Goal: Information Seeking & Learning: Find specific page/section

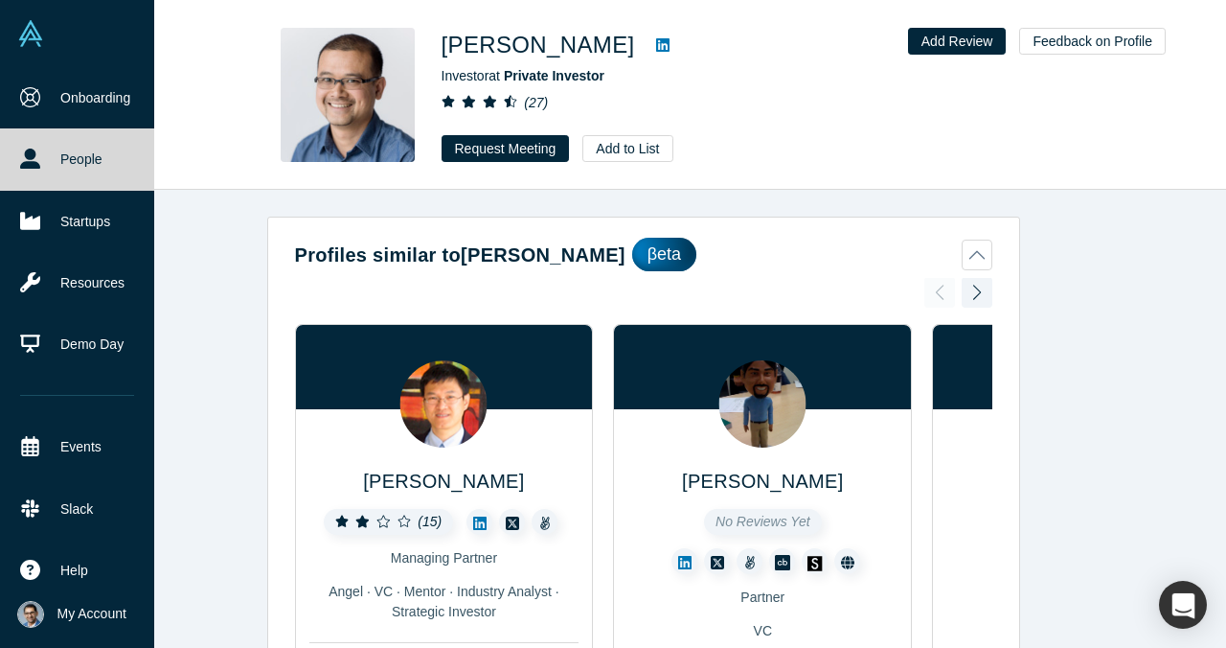
click at [2, 177] on link "People" at bounding box center [77, 158] width 154 height 61
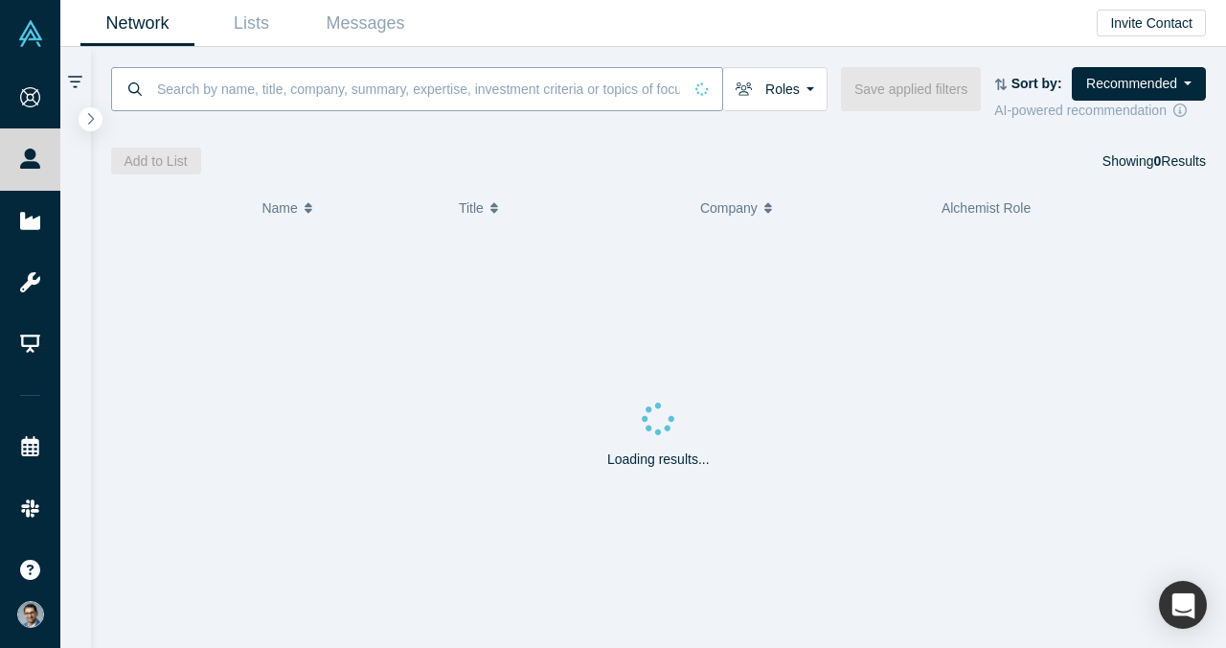
click at [335, 93] on input at bounding box center [418, 88] width 527 height 45
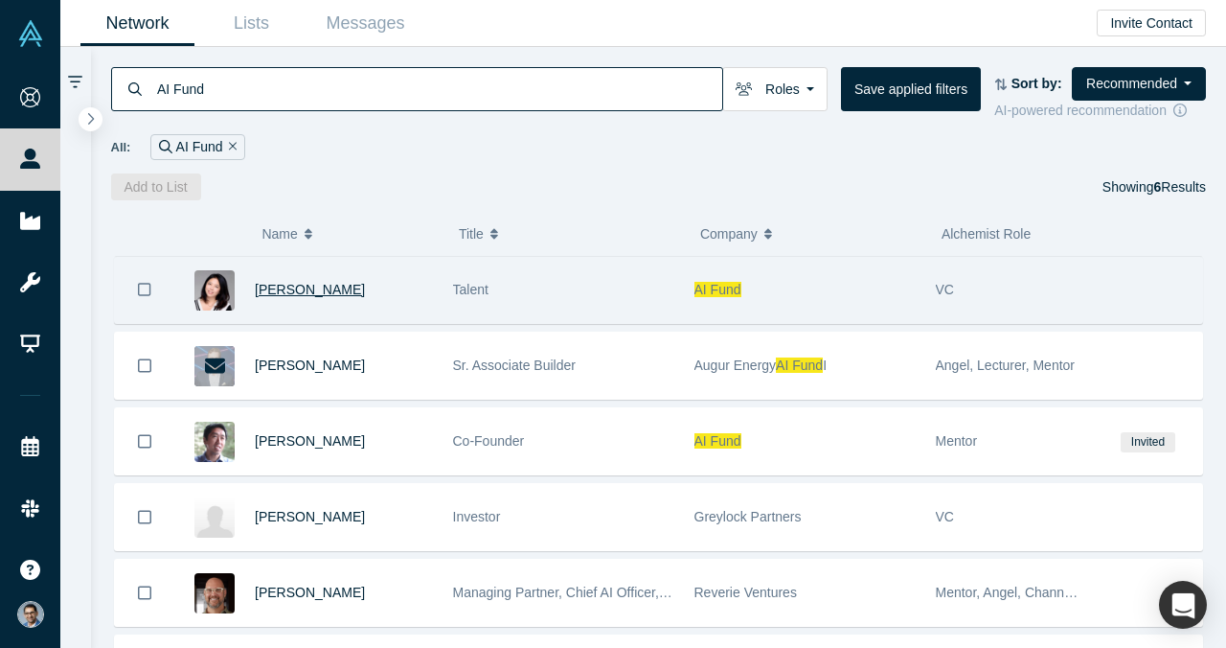
click at [303, 289] on span "Linda Lee" at bounding box center [310, 289] width 110 height 15
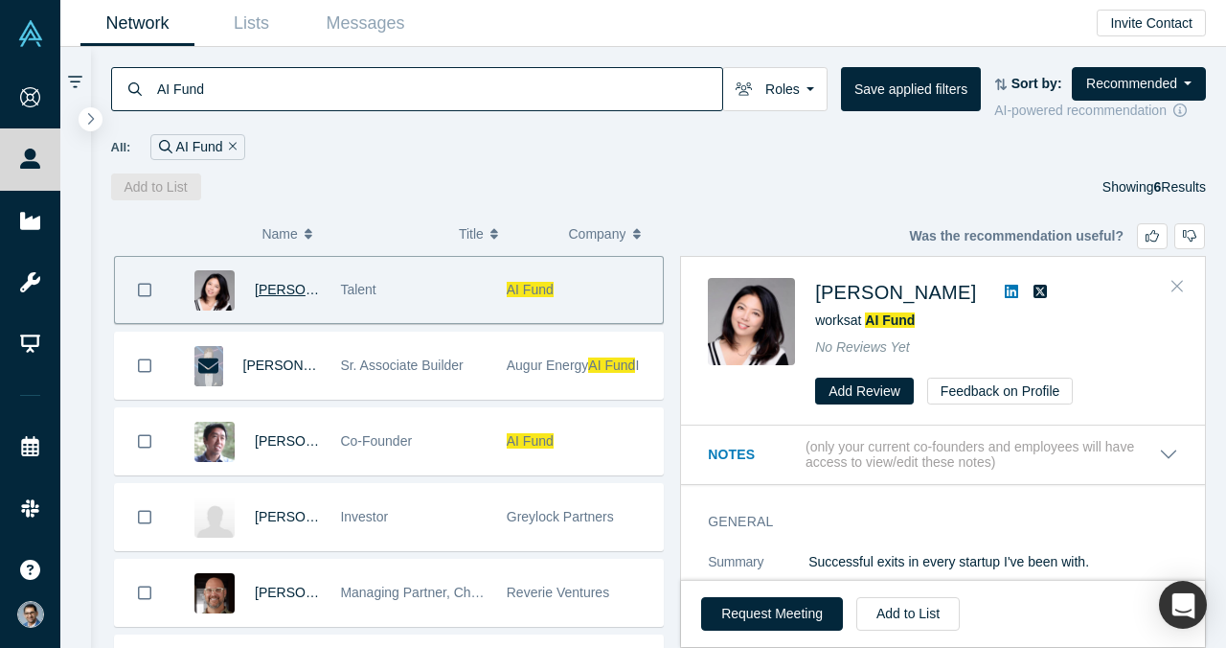
click at [1177, 285] on icon "Close" at bounding box center [1177, 286] width 11 height 11
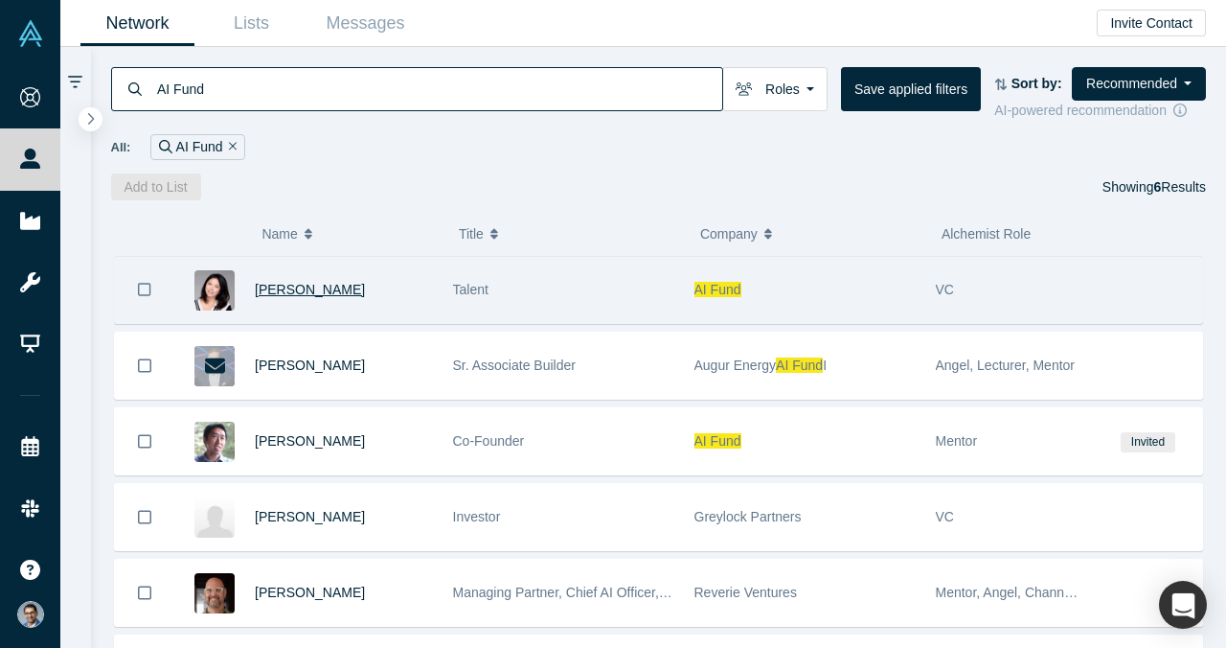
click at [521, 80] on input "AI Fund" at bounding box center [438, 88] width 567 height 45
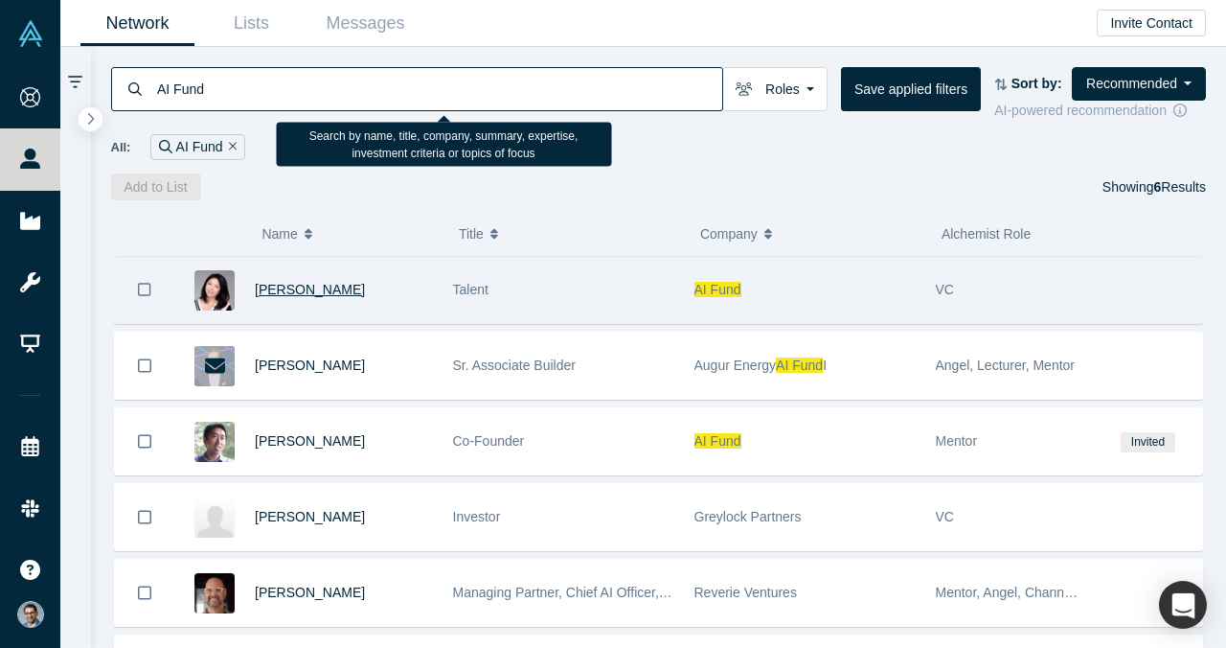
paste input "Earl Grey Capital"
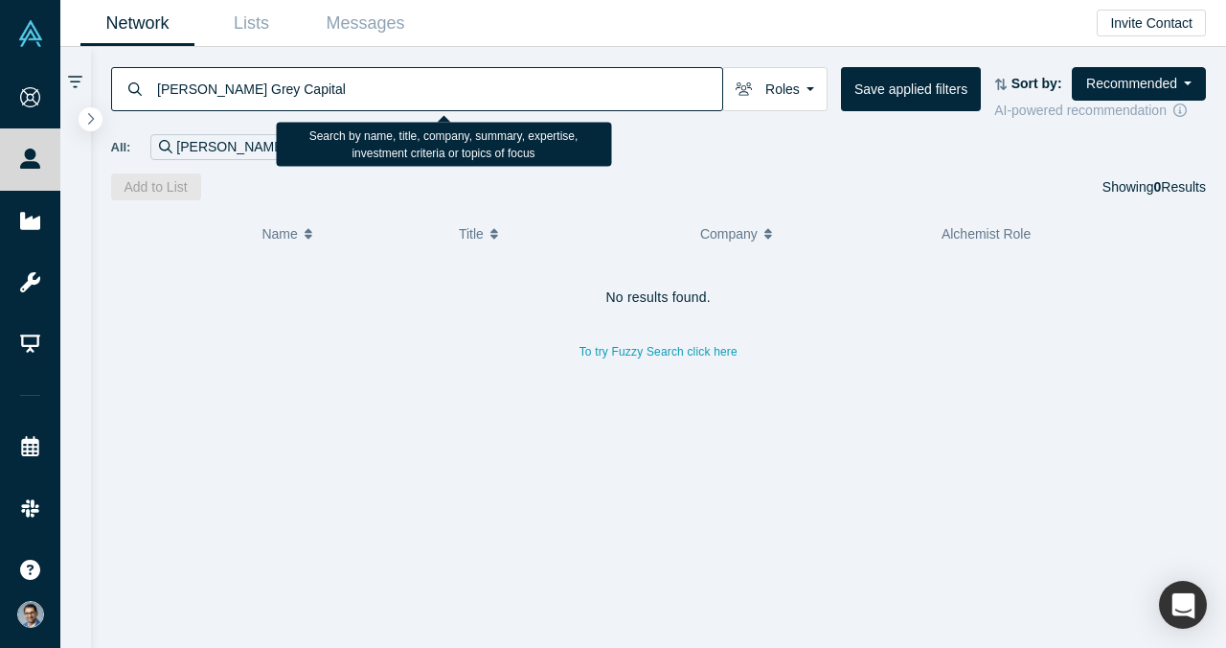
click at [464, 43] on div "Network Lists Messages Invite Contact" at bounding box center [643, 23] width 1166 height 47
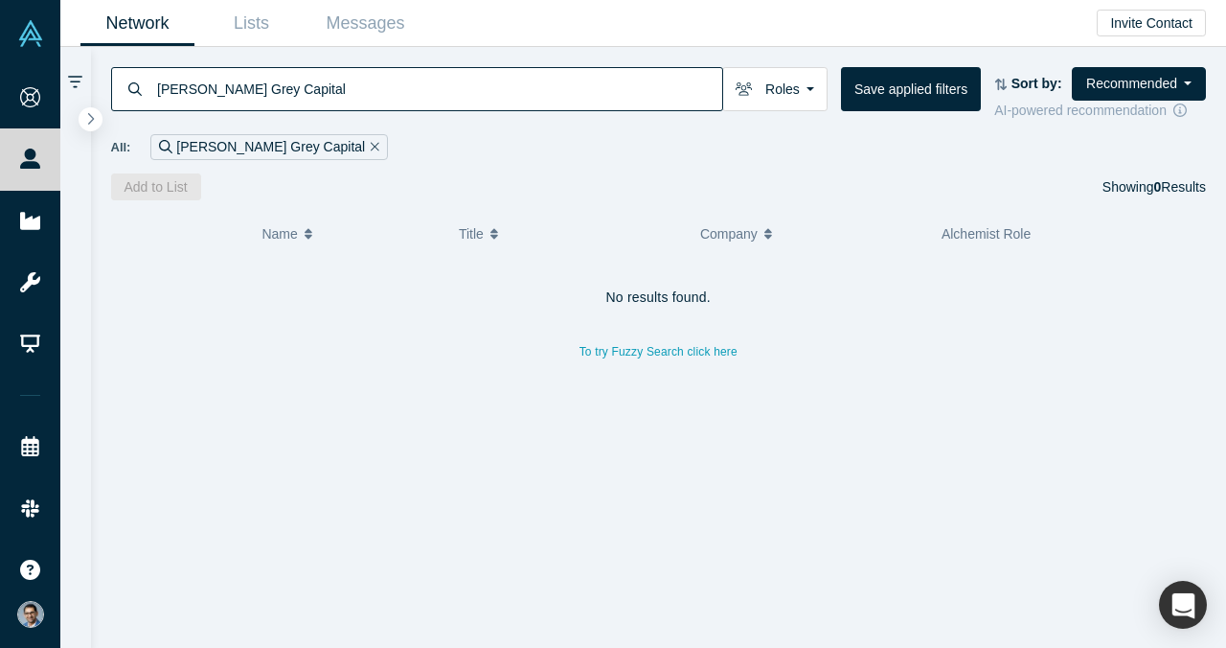
click at [426, 82] on input "Earl Grey Capital" at bounding box center [438, 88] width 567 height 45
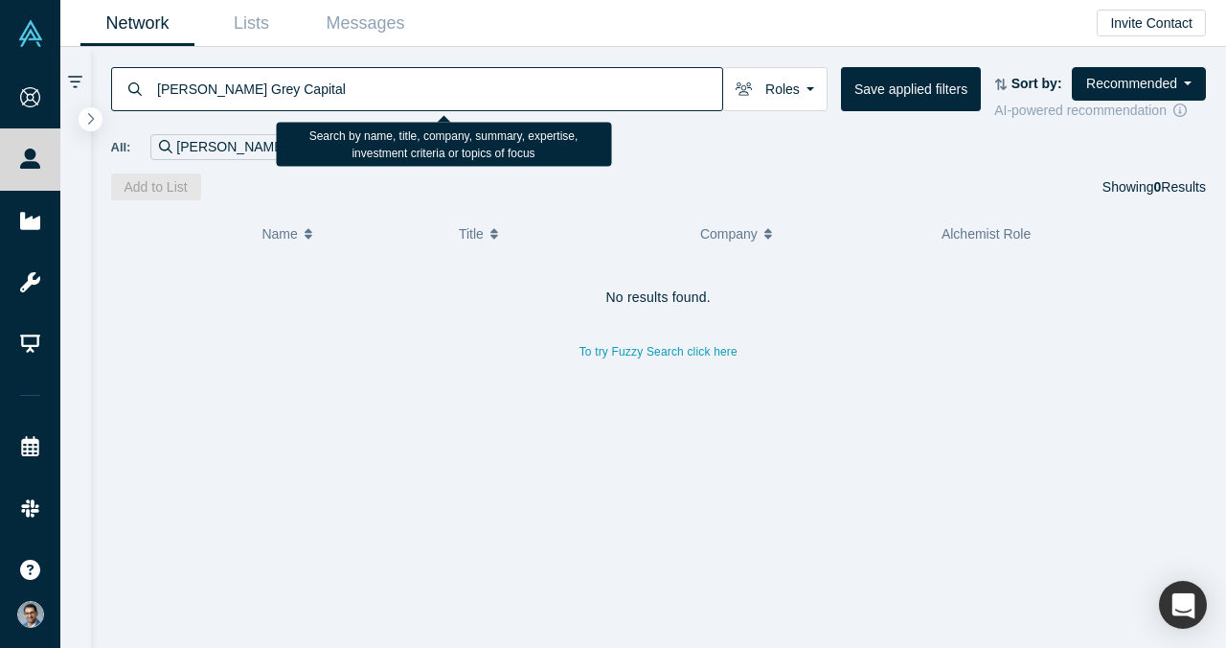
paste input "Amit Vasudev"
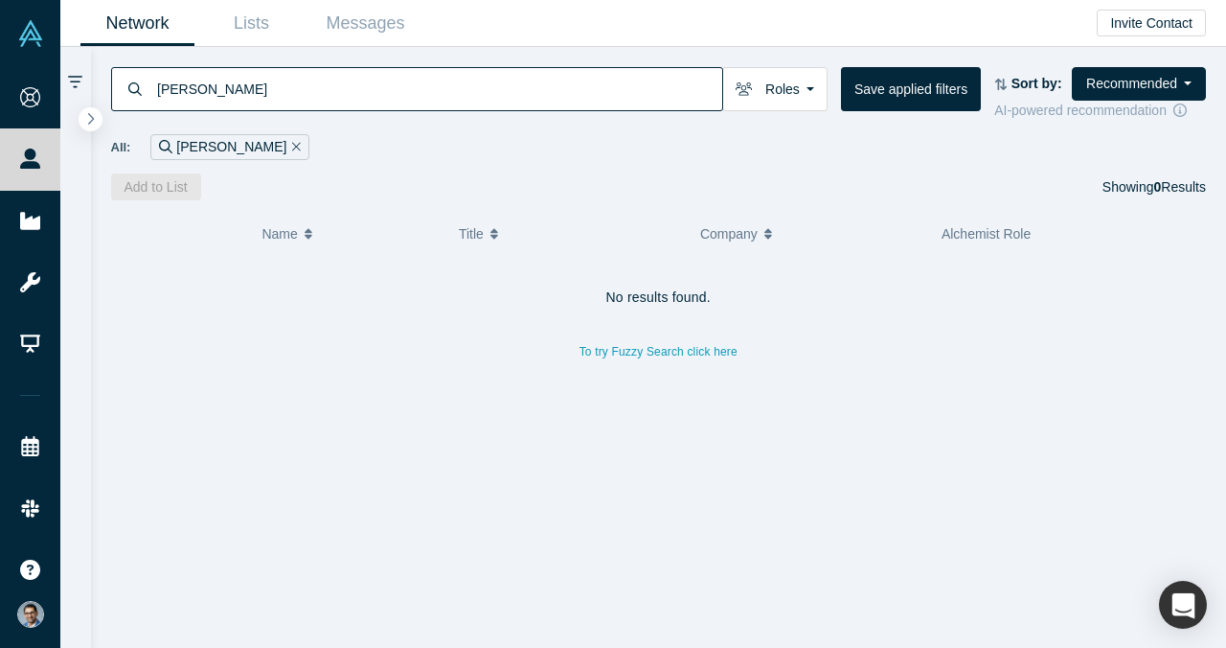
click at [539, 100] on input "Amit Vasudev" at bounding box center [438, 88] width 567 height 45
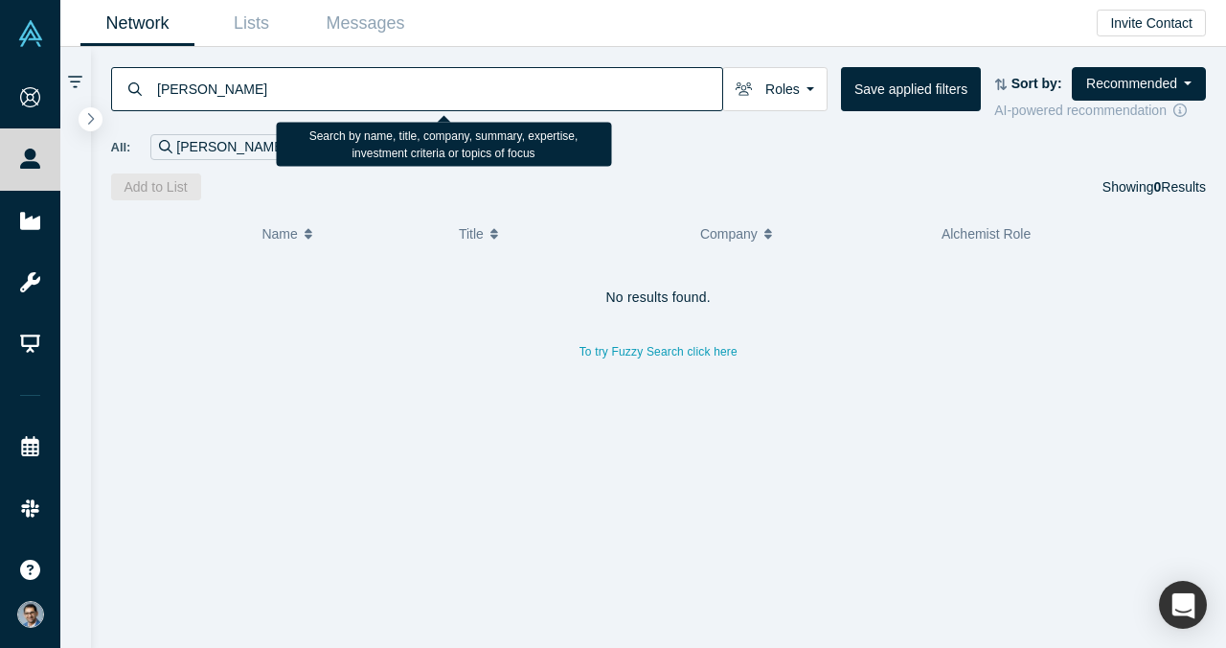
paste input "Matt Sornson"
click at [539, 100] on input "Matt Sornson" at bounding box center [438, 88] width 567 height 45
paste input "Cortical Ventures"
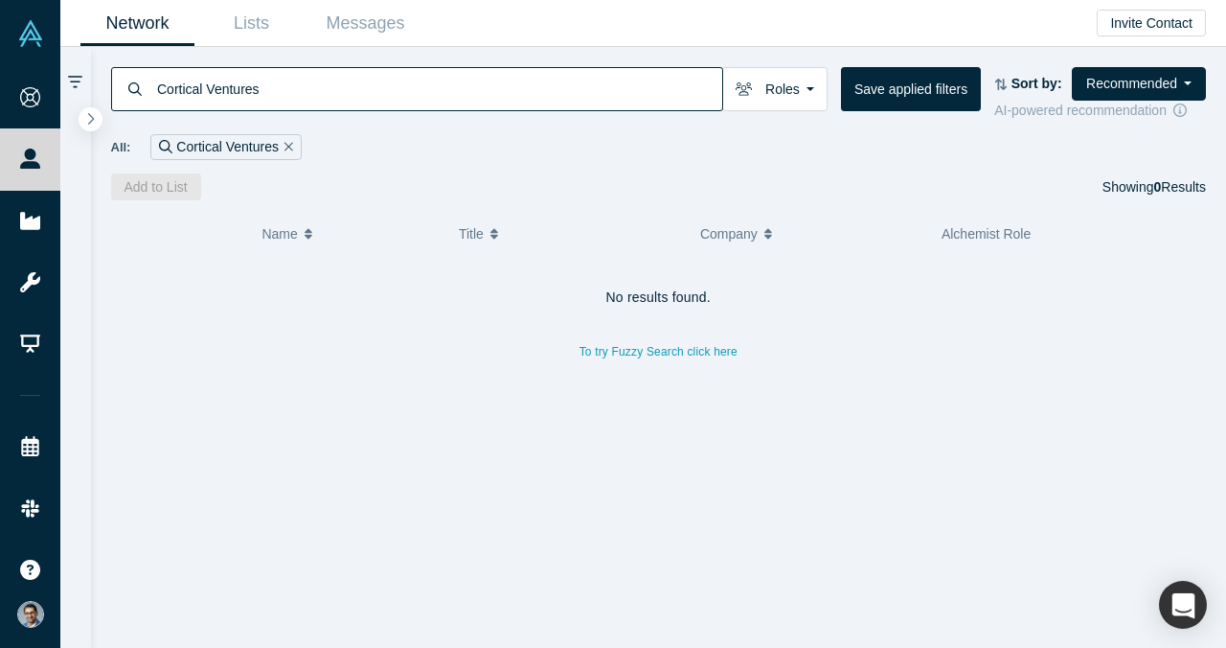
type input "Cortical Ventures"
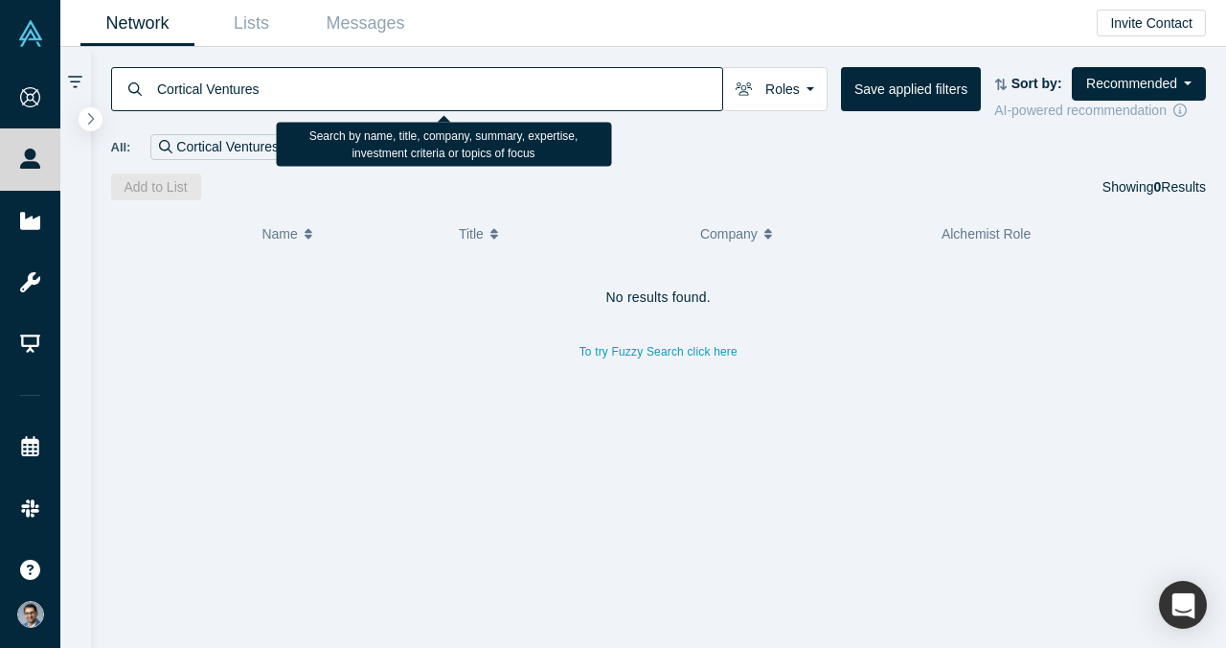
click at [667, 90] on input "Cortical Ventures" at bounding box center [438, 88] width 567 height 45
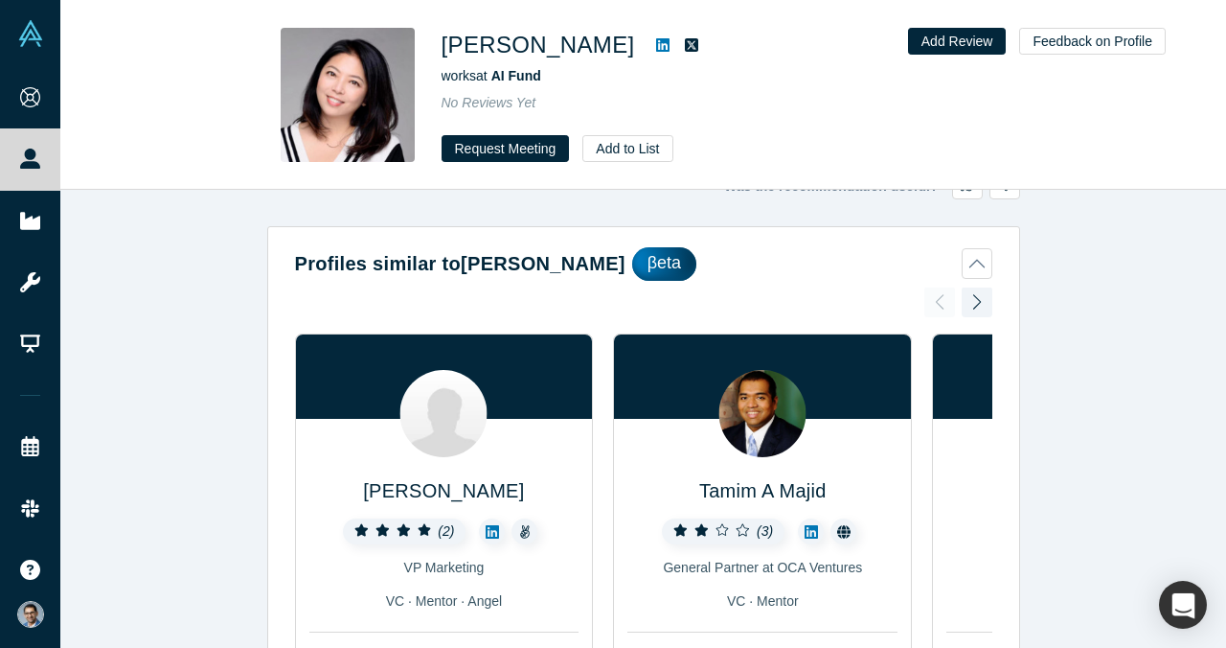
scroll to position [29, 0]
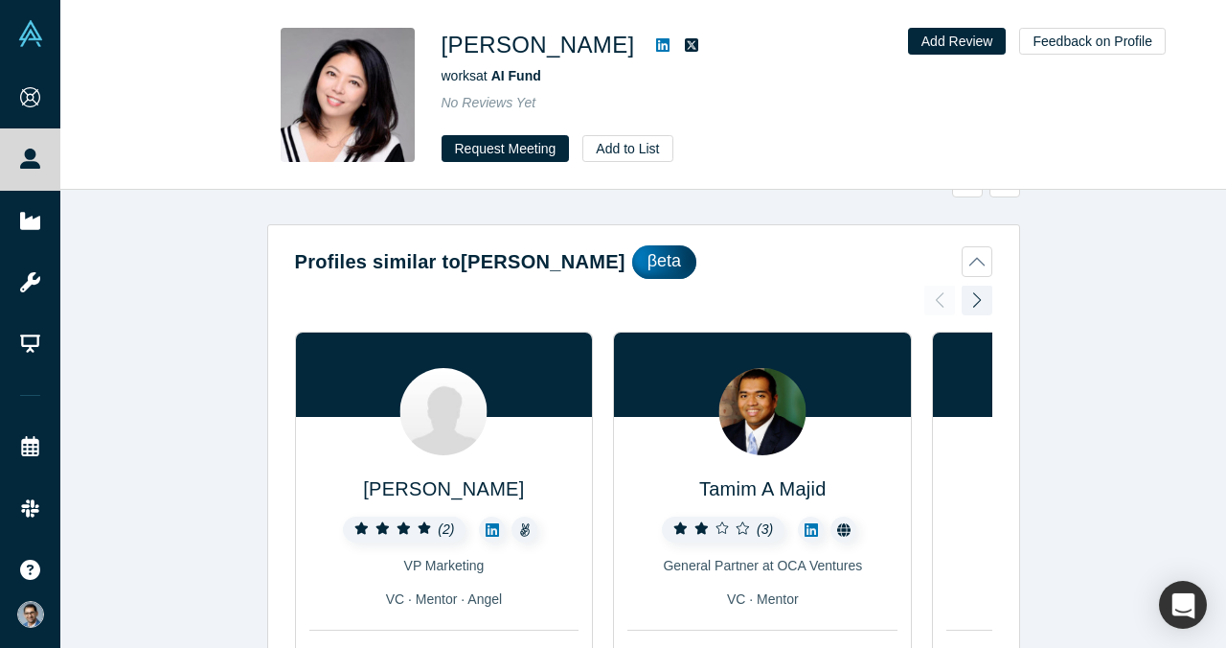
click at [978, 260] on button "Profiles similar to [PERSON_NAME]" at bounding box center [643, 262] width 697 height 34
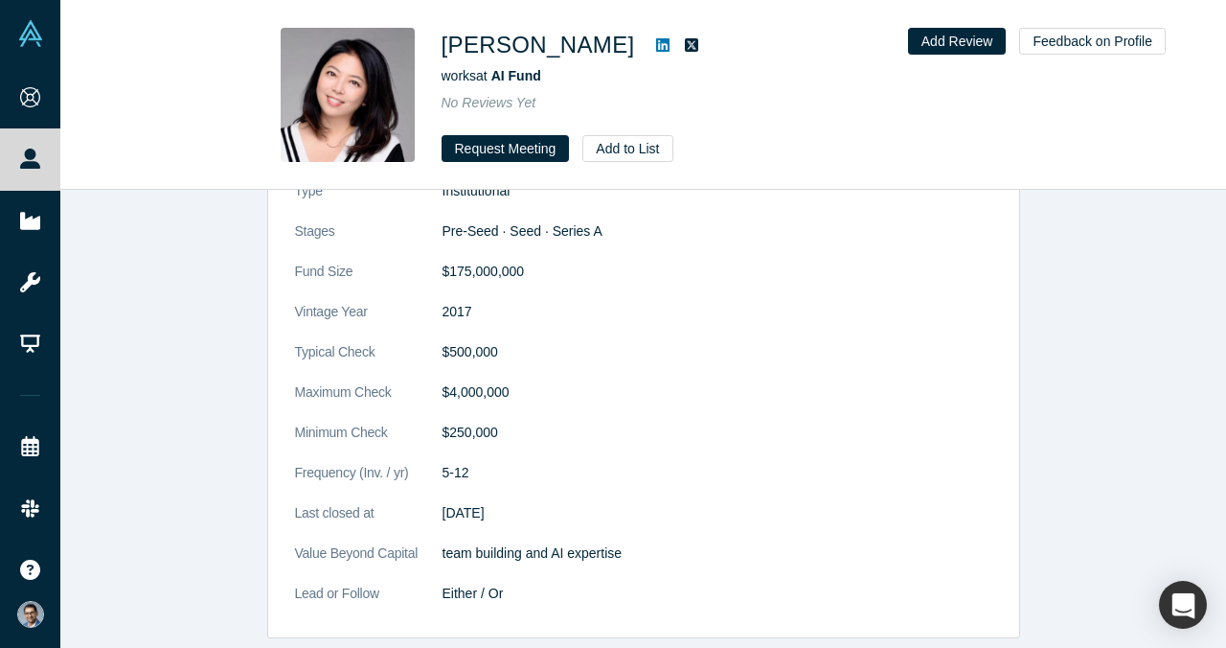
scroll to position [1351, 0]
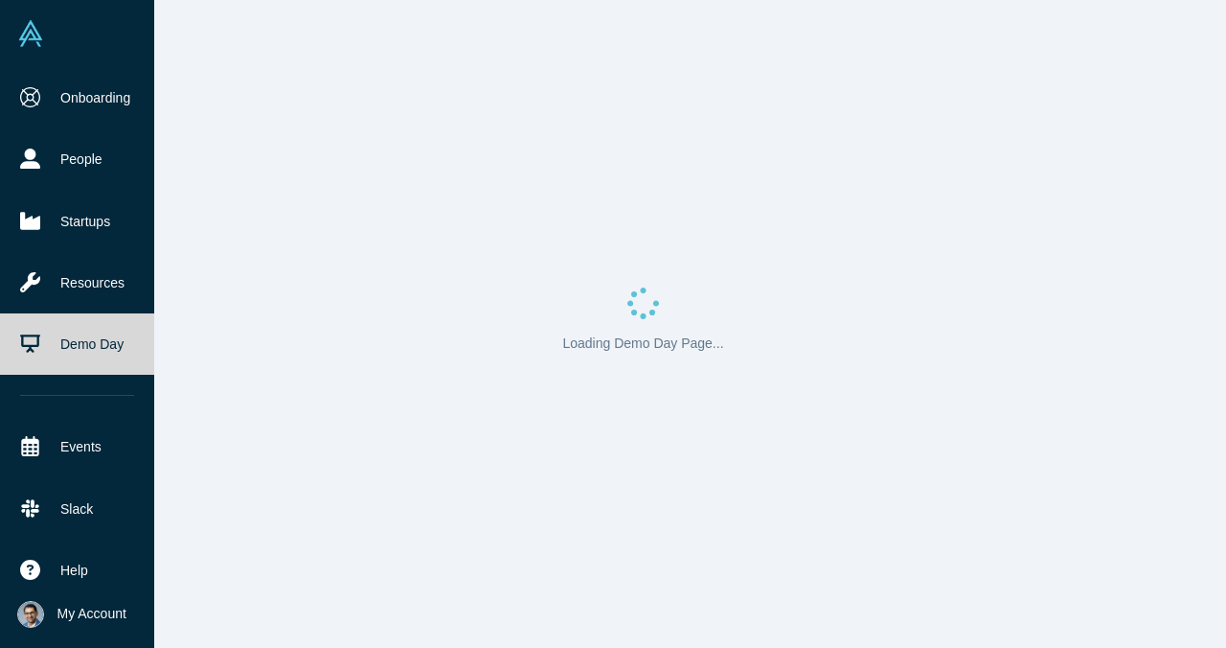
click at [86, 596] on li "My Account My Profile My Company Manage Team Log Out" at bounding box center [77, 614] width 154 height 67
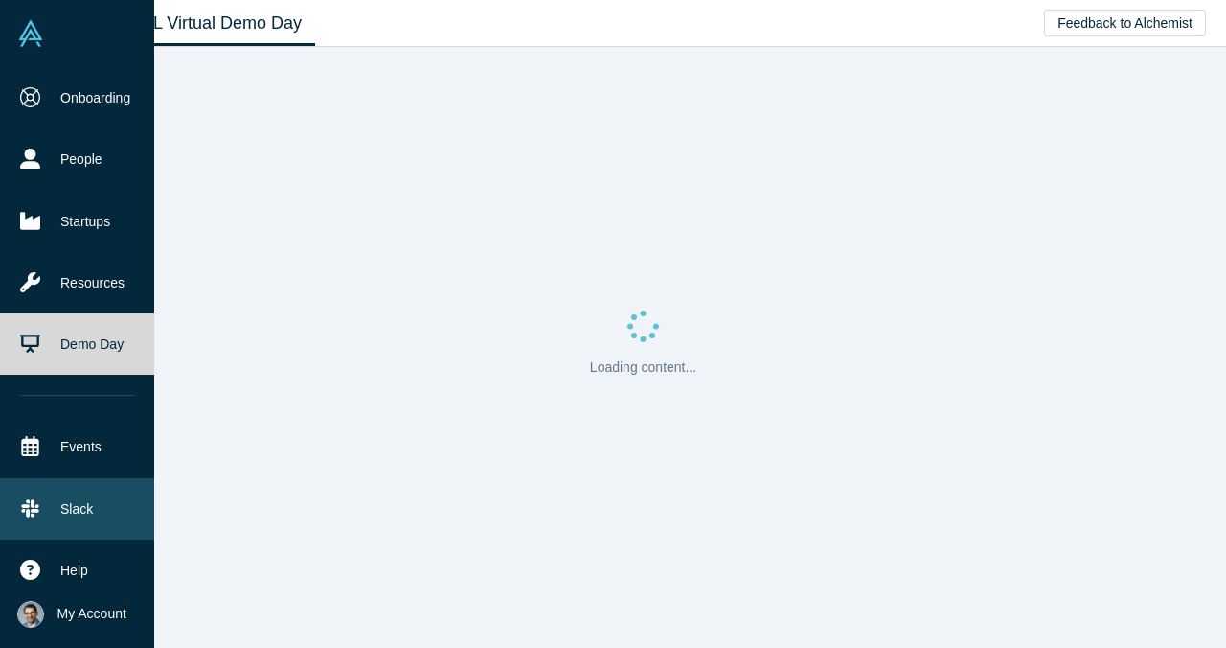
scroll to position [16, 0]
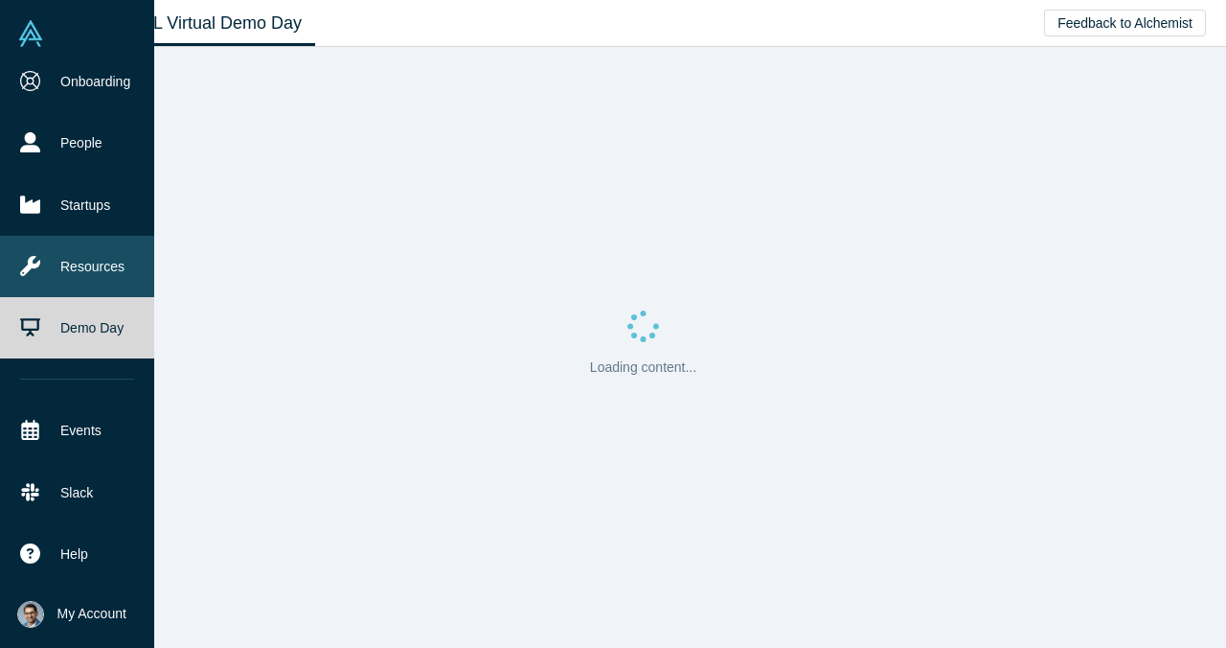
click at [103, 262] on link "Resources" at bounding box center [77, 266] width 154 height 61
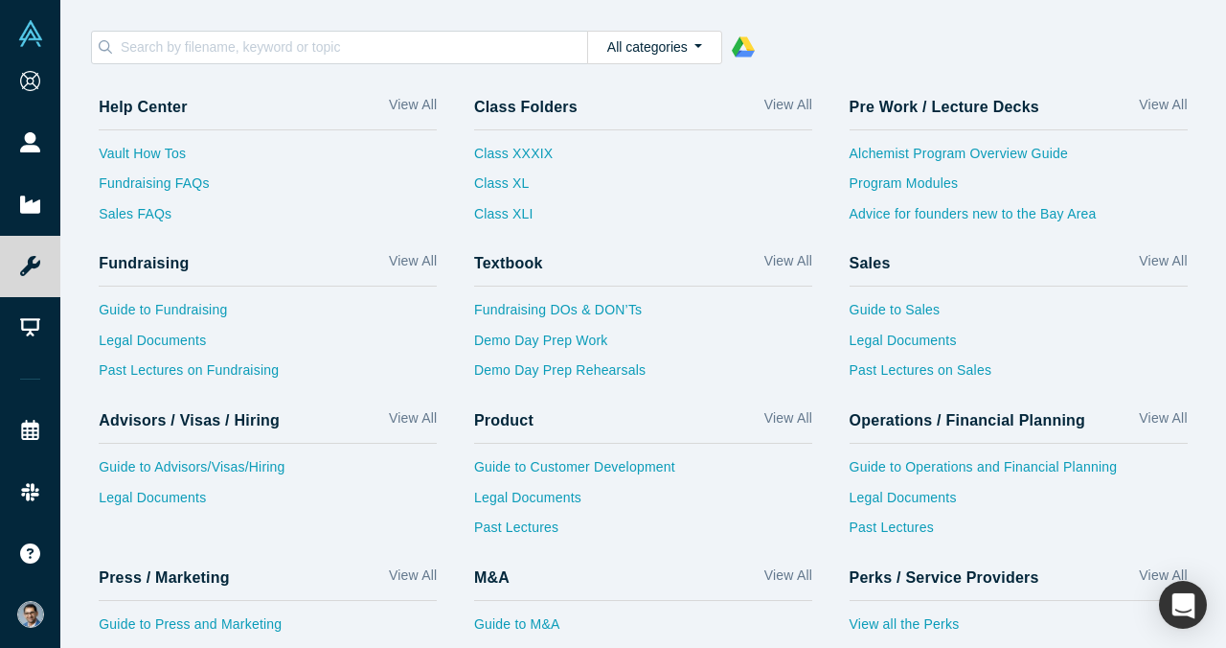
scroll to position [96, 0]
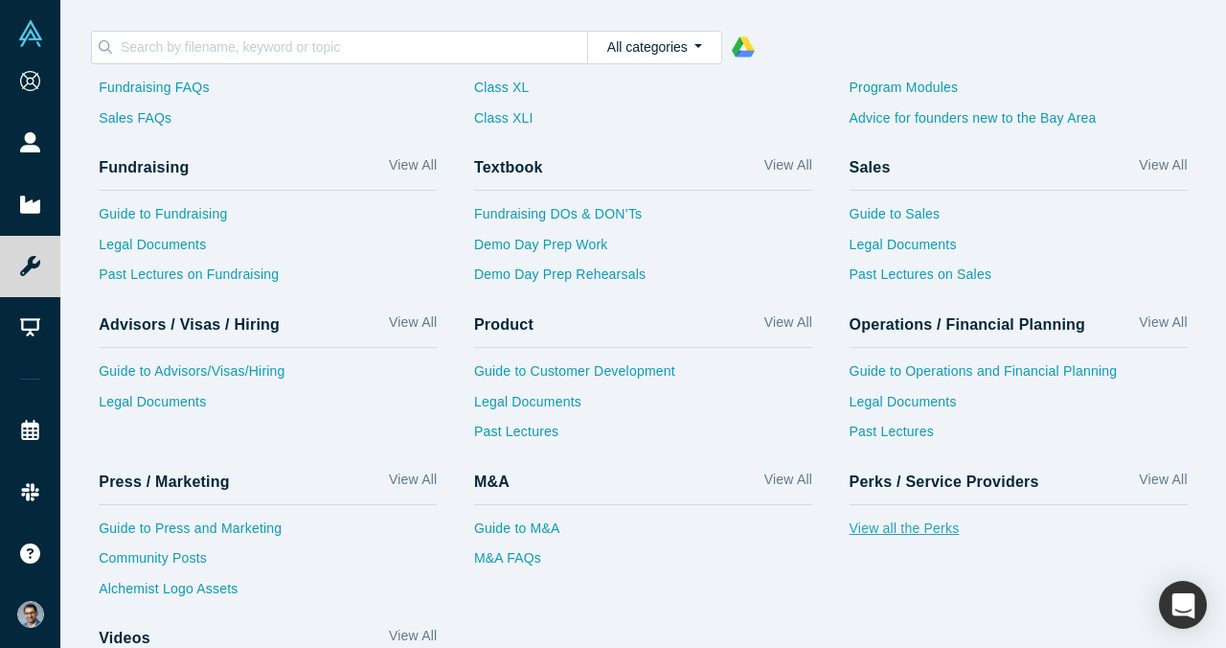
click at [923, 527] on link "View all the Perks" at bounding box center [1019, 533] width 338 height 31
